Goal: Find specific page/section: Find specific page/section

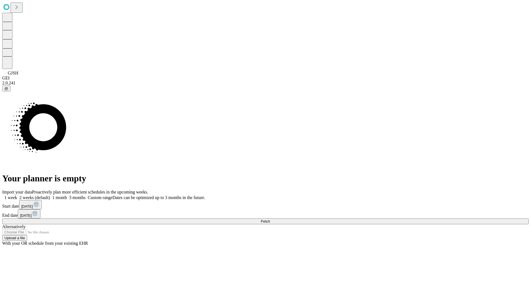
click at [270, 219] on span "Fetch" at bounding box center [265, 221] width 9 height 4
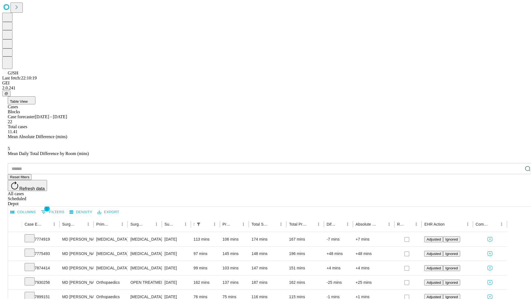
click at [495, 196] on div "Scheduled" at bounding box center [271, 198] width 526 height 5
